Goal: Entertainment & Leisure: Consume media (video, audio)

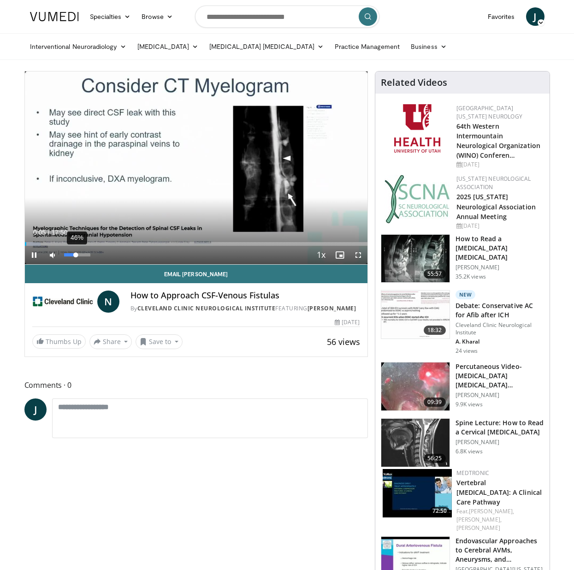
drag, startPoint x: 63, startPoint y: 253, endPoint x: 76, endPoint y: 255, distance: 12.6
click at [76, 255] on div "Volume Level" at bounding box center [70, 254] width 12 height 3
click at [357, 254] on span "Video Player" at bounding box center [358, 255] width 18 height 18
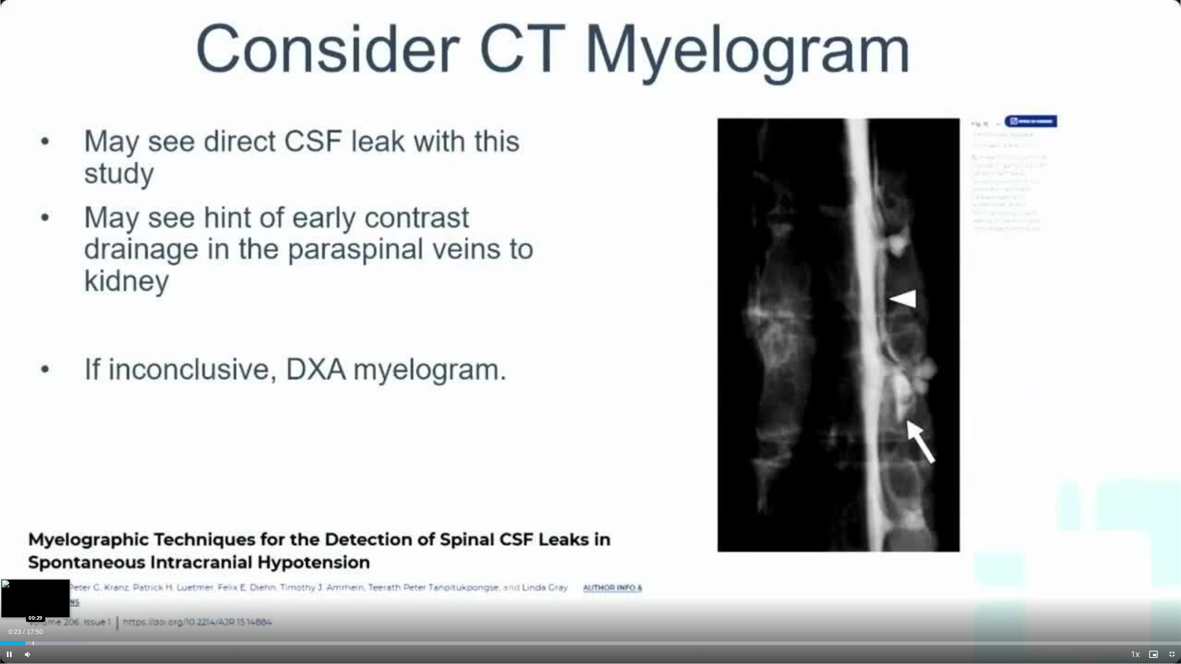
click at [33, 570] on div "Progress Bar" at bounding box center [33, 644] width 1 height 4
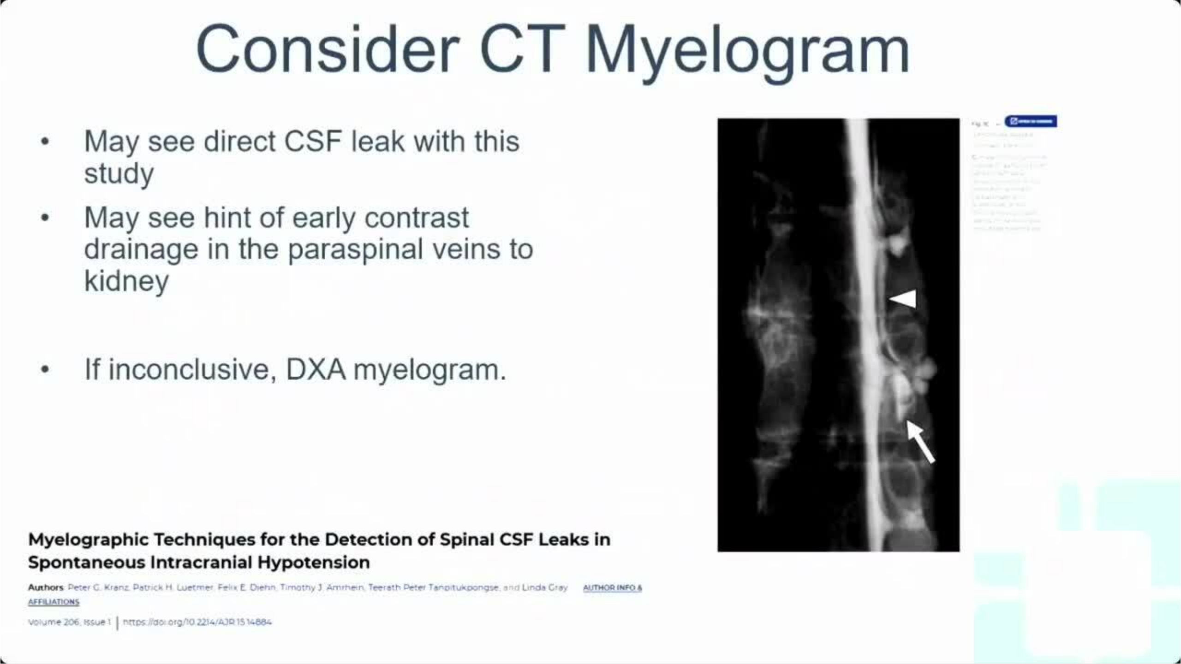
click at [45, 570] on div "10 seconds Tap to unmute" at bounding box center [590, 332] width 1181 height 664
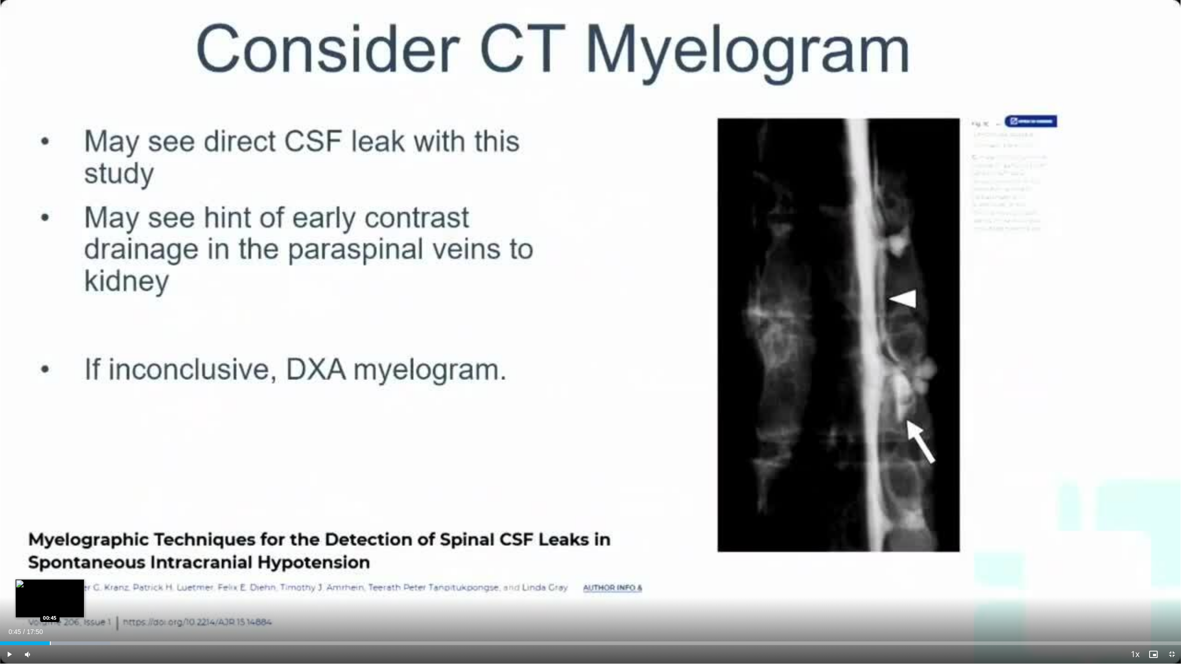
click at [50, 570] on div "Progress Bar" at bounding box center [50, 644] width 1 height 4
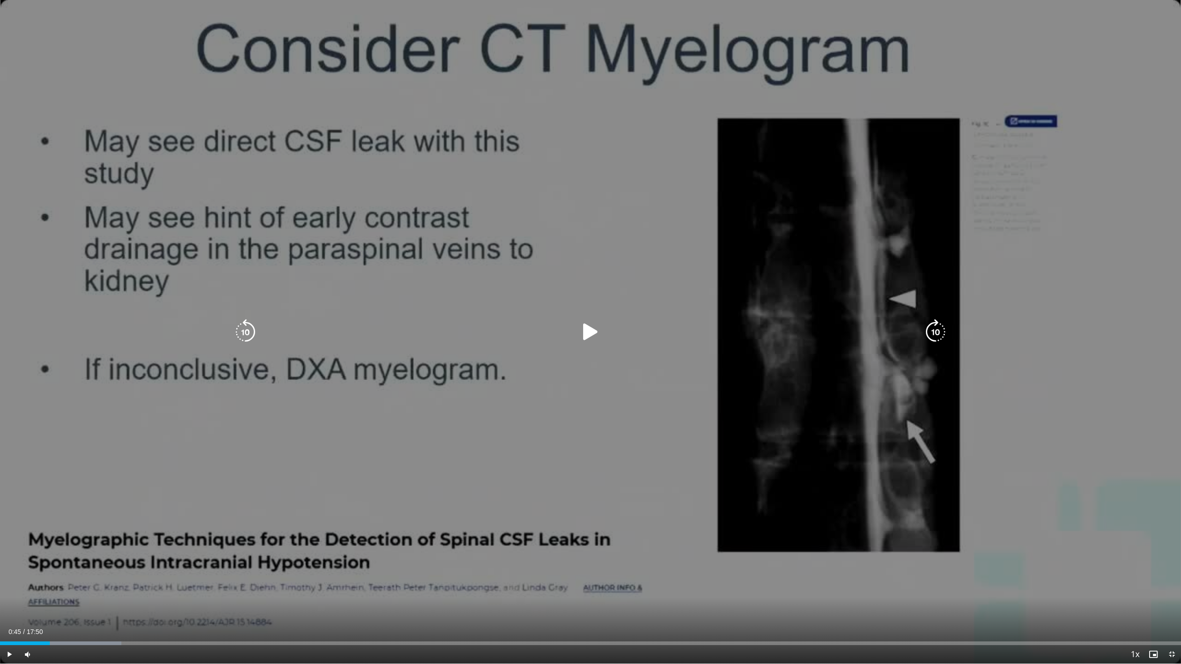
click at [574, 536] on div "10 seconds Tap to unmute" at bounding box center [590, 332] width 1181 height 664
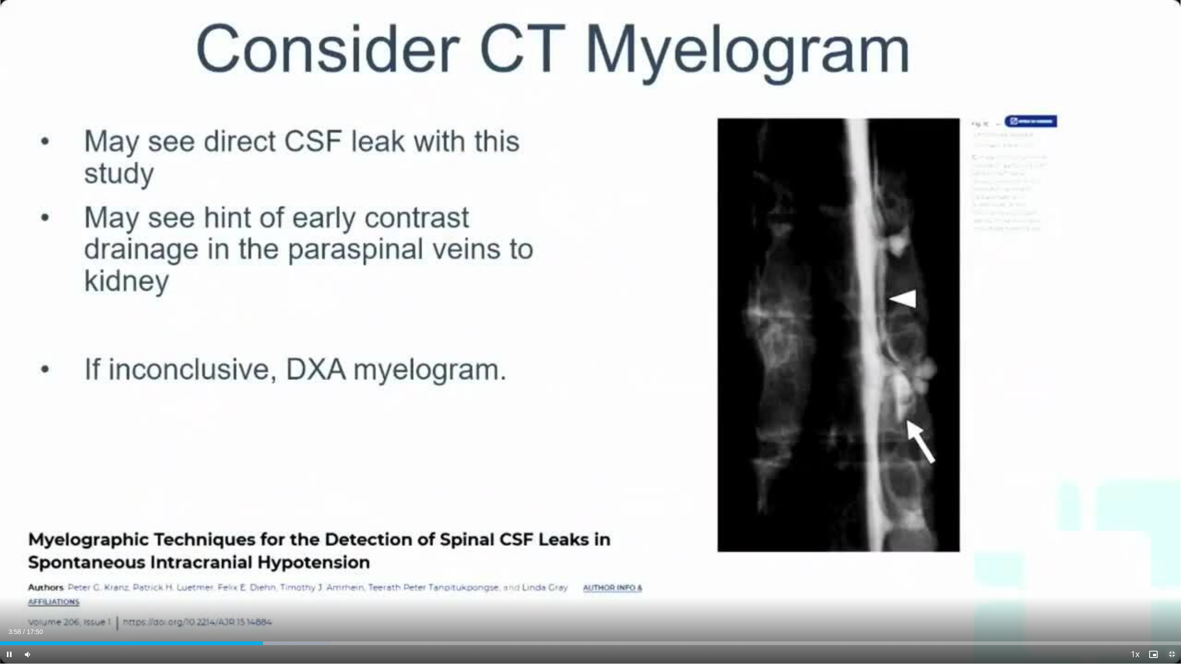
click at [574, 570] on span "Video Player" at bounding box center [1171, 654] width 18 height 18
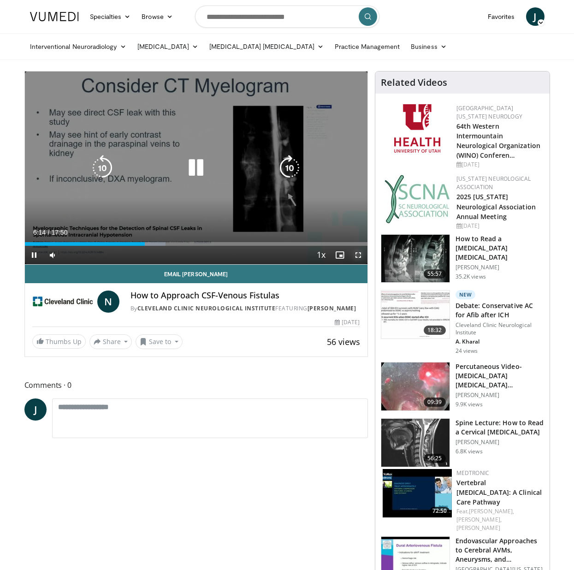
drag, startPoint x: 360, startPoint y: 253, endPoint x: 360, endPoint y: 293, distance: 40.1
click at [360, 253] on span "Video Player" at bounding box center [358, 255] width 18 height 18
